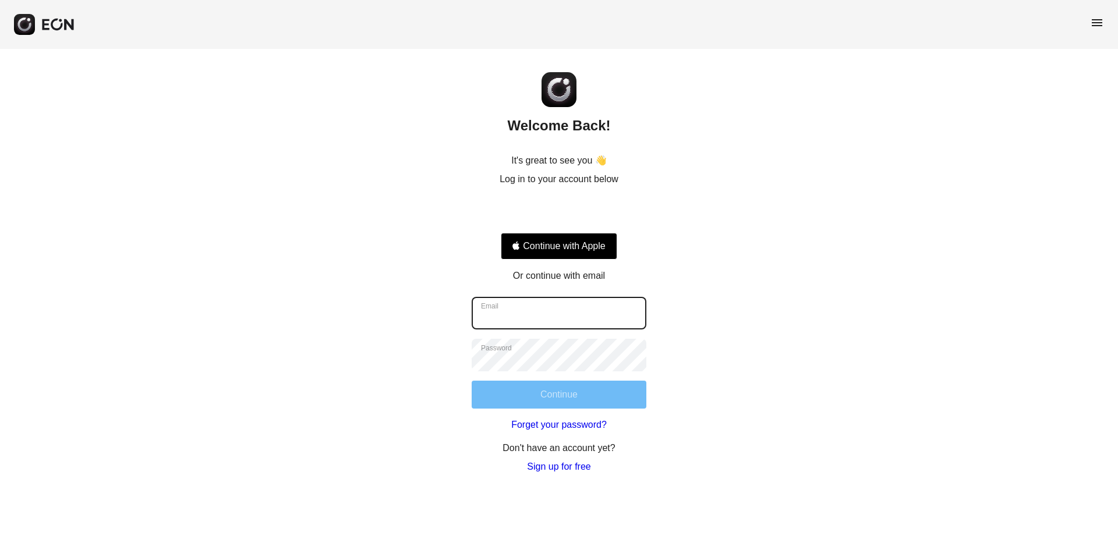
type input "**********"
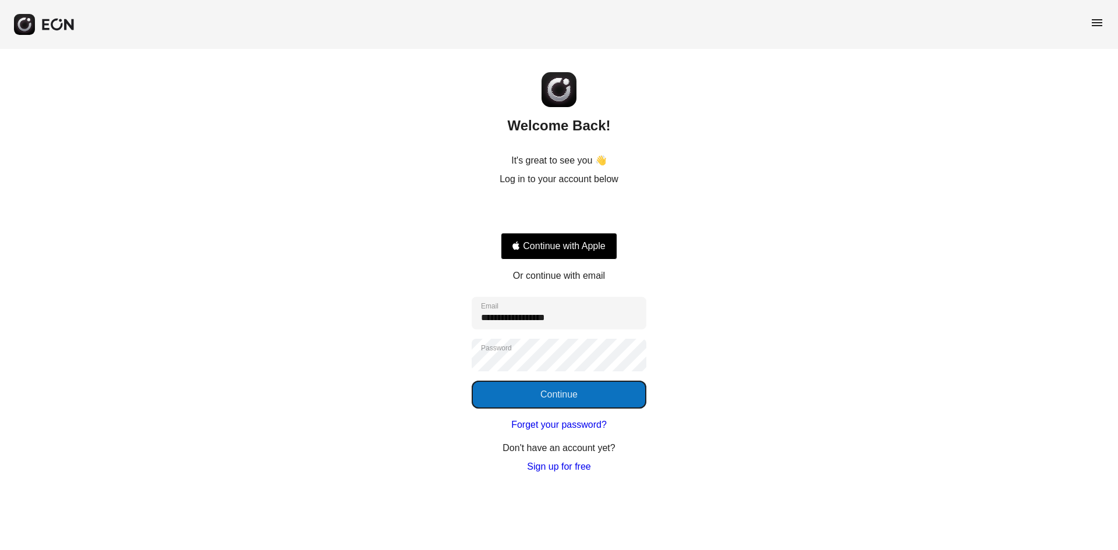
click at [523, 394] on button "Continue" at bounding box center [559, 395] width 175 height 28
